Goal: Communication & Community: Answer question/provide support

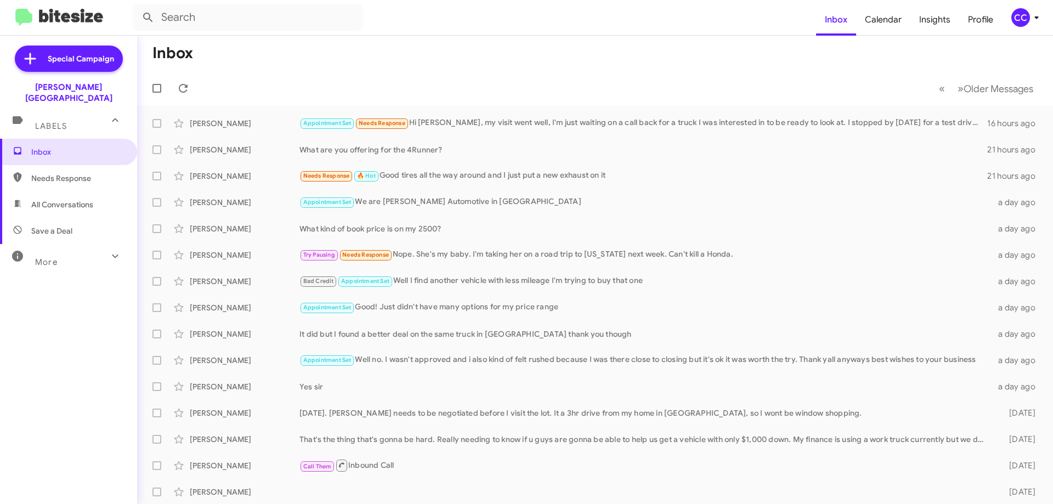
click at [44, 173] on span "Needs Response" at bounding box center [77, 178] width 93 height 11
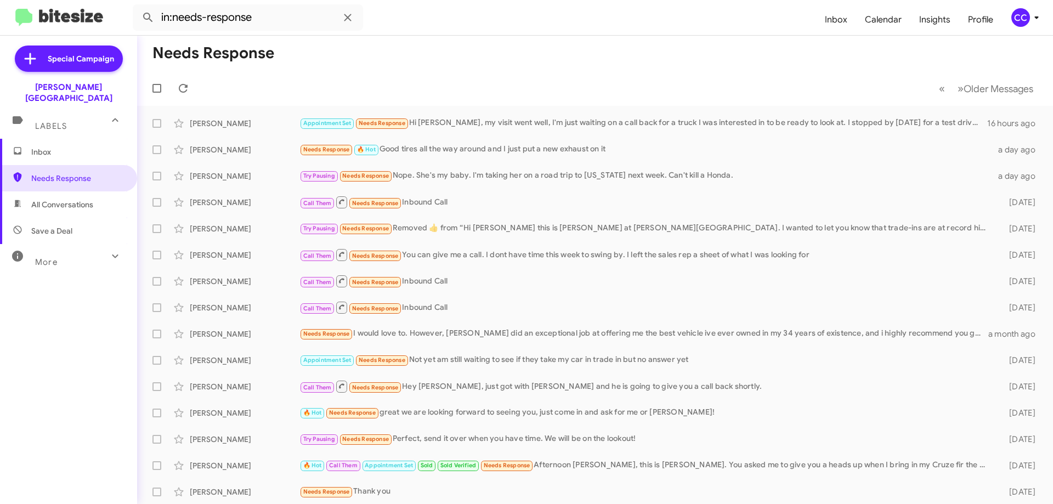
click at [64, 199] on span "All Conversations" at bounding box center [62, 204] width 62 height 11
type input "in:all-conversations"
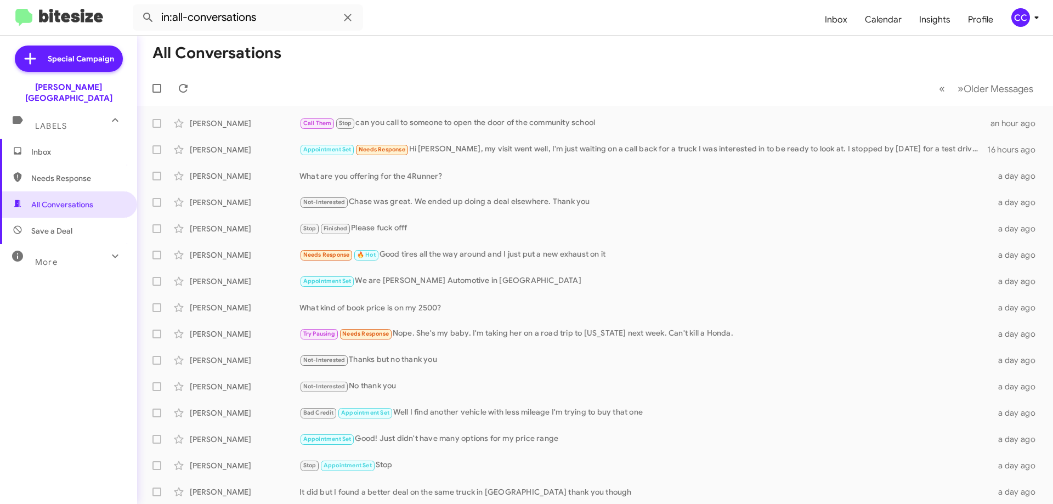
click at [35, 146] on span "Inbox" at bounding box center [77, 151] width 93 height 11
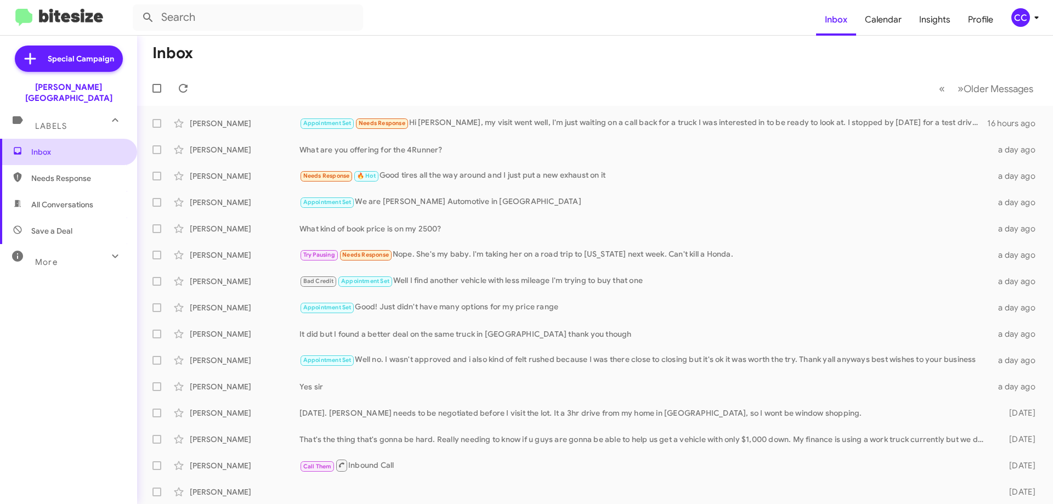
click at [33, 146] on span "Inbox" at bounding box center [77, 151] width 93 height 11
click at [188, 85] on icon at bounding box center [183, 88] width 13 height 13
